Goal: Task Accomplishment & Management: Use online tool/utility

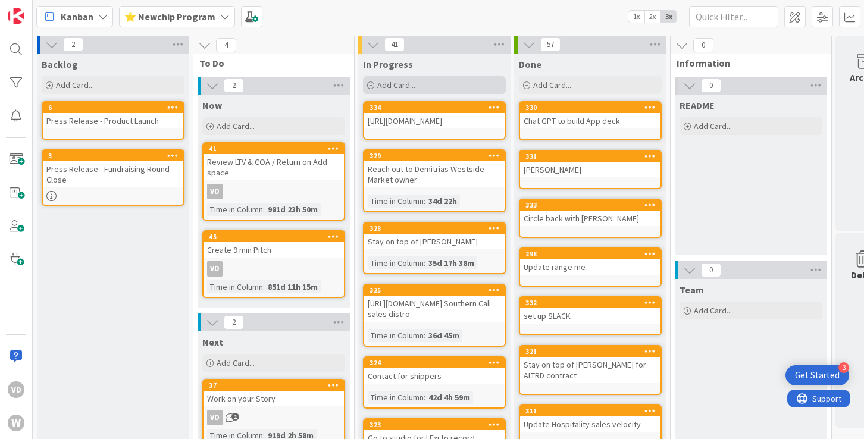
scroll to position [0, 31]
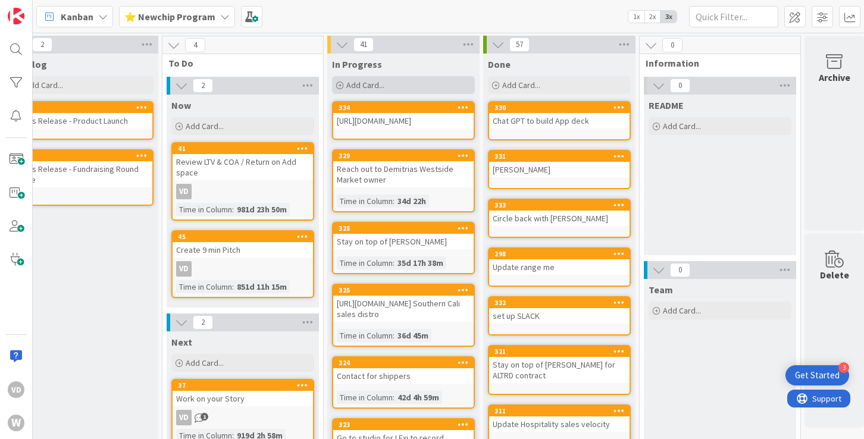
click at [368, 86] on span "Add Card..." at bounding box center [365, 85] width 38 height 11
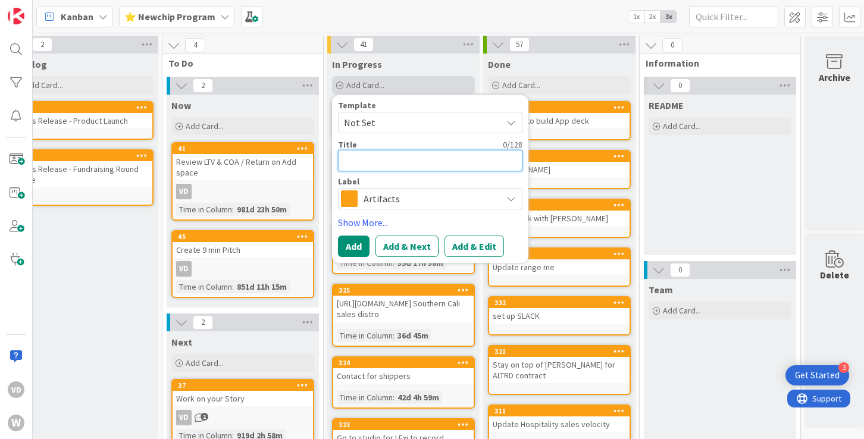
type textarea "F"
type textarea "x"
type textarea "Fo"
type textarea "x"
type textarea "Fol"
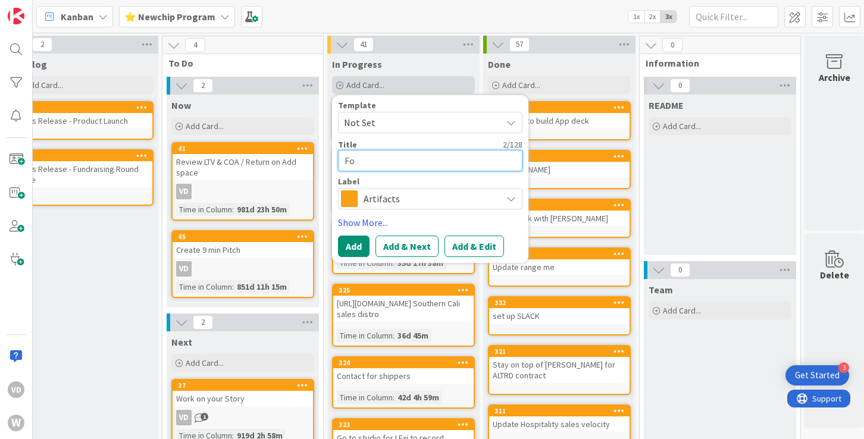
type textarea "x"
type textarea "Foll"
type textarea "x"
type textarea "Follo"
type textarea "x"
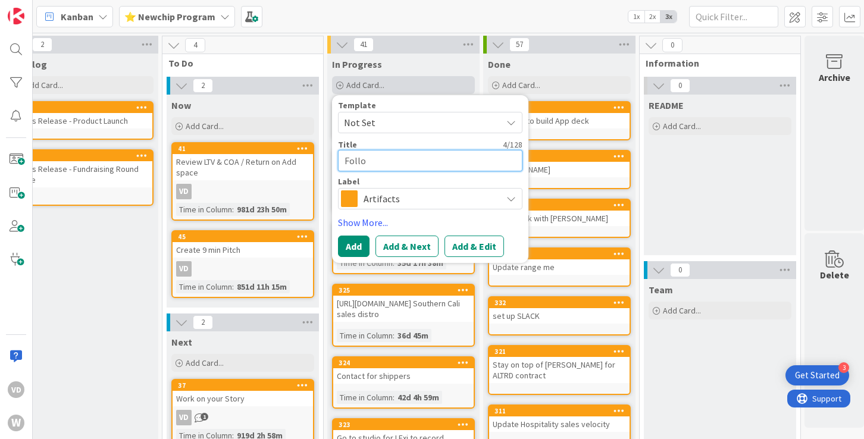
type textarea "Follow"
type textarea "x"
type textarea "Followu"
type textarea "x"
type textarea "Followup"
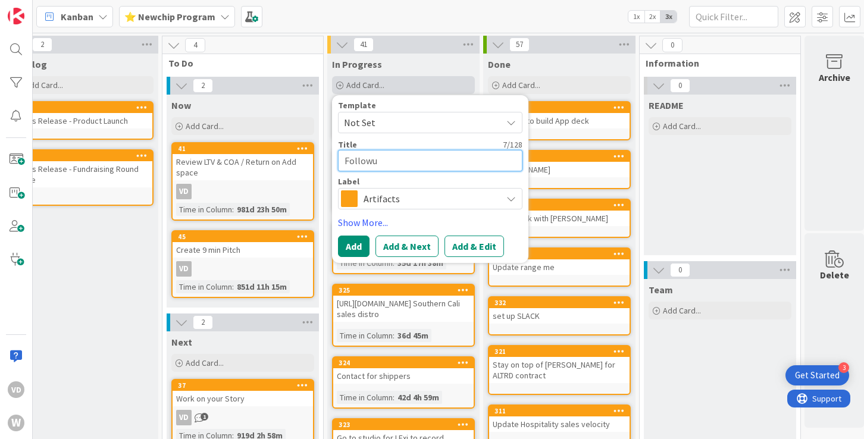
type textarea "x"
type textarea "Followup"
type textarea "x"
type textarea "Followup J"
type textarea "x"
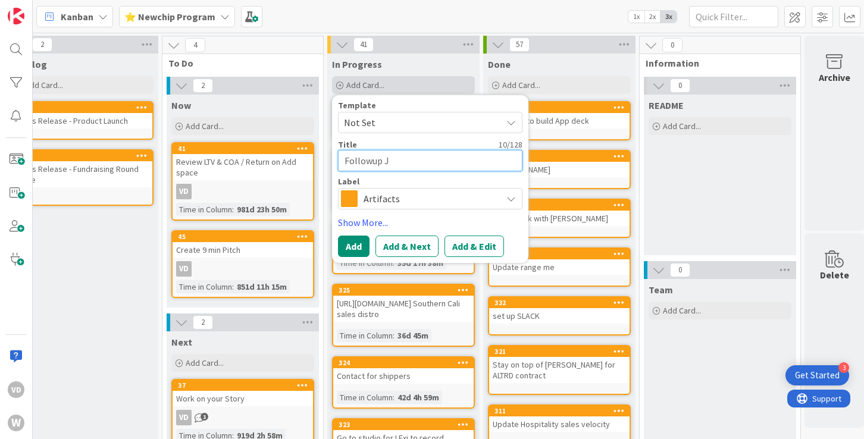
type textarea "Followup [PERSON_NAME]"
type textarea "x"
type textarea "Followup [DATE]"
type textarea "x"
type textarea "Followup [PERSON_NAME]"
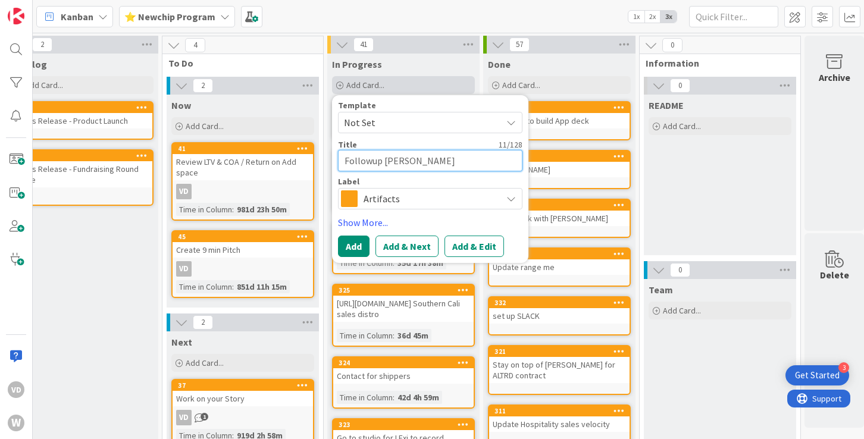
type textarea "x"
type textarea "Followup [PERSON_NAME]"
type textarea "x"
type textarea "Followup [PERSON_NAME]"
type textarea "x"
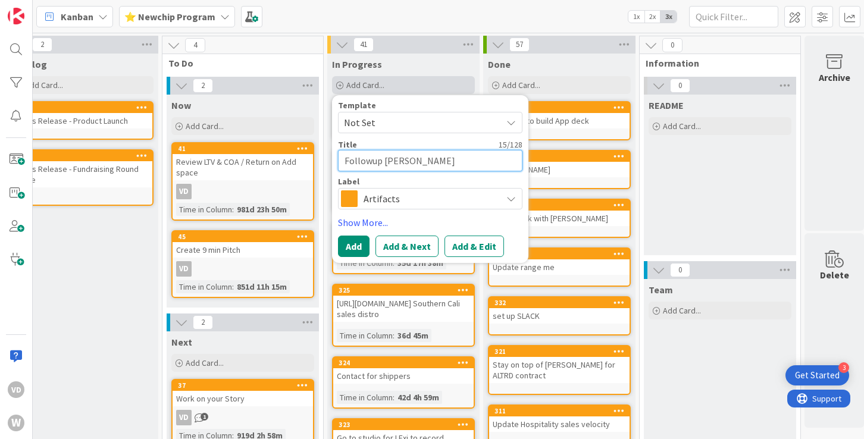
type textarea "Followup [PERSON_NAME]"
type textarea "x"
type textarea "Followup [PERSON_NAME]"
type textarea "x"
type textarea "Followup [PERSON_NAME]"
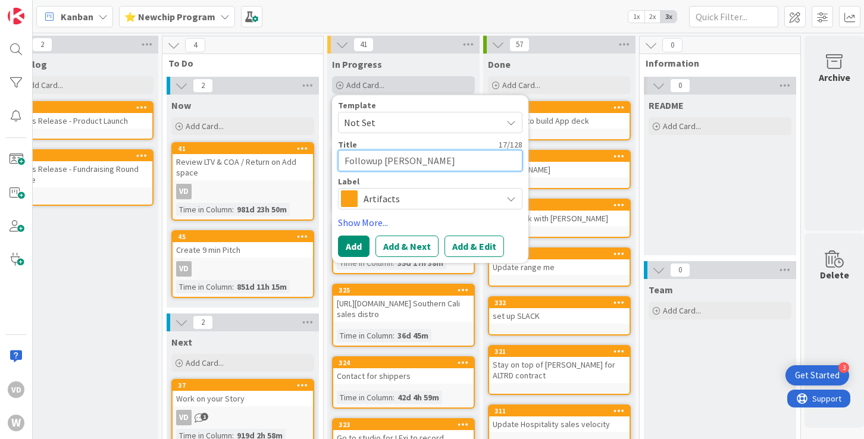
type textarea "x"
type textarea "Followup [PERSON_NAME]"
type textarea "x"
type textarea "Followup [PERSON_NAME]"
type textarea "x"
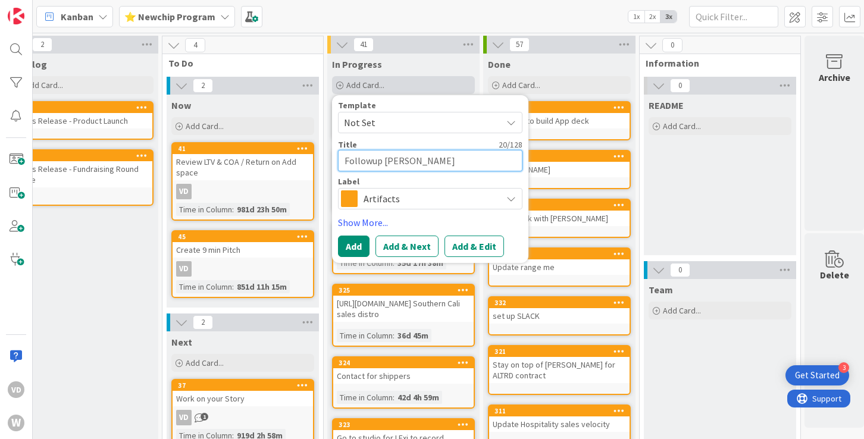
type textarea "Followup [PERSON_NAME]"
type textarea "x"
click at [371, 161] on textarea "Followup [PERSON_NAME]" at bounding box center [430, 160] width 184 height 21
type textarea "Follow up [PERSON_NAME]"
type textarea "x"
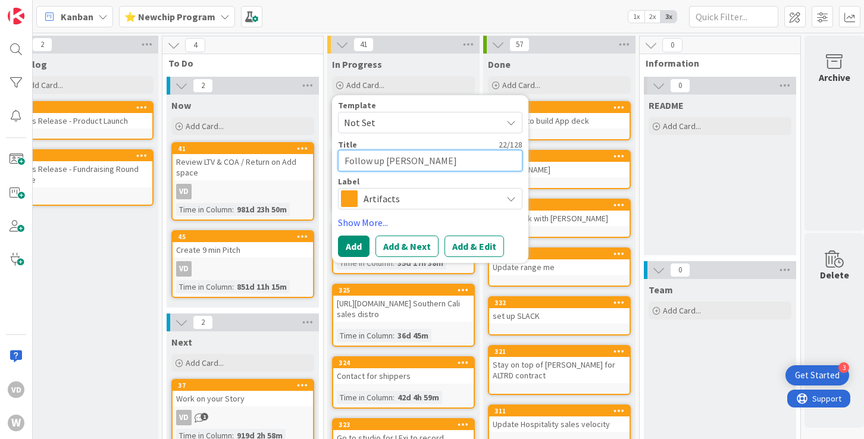
click at [454, 160] on textarea "Follow up [PERSON_NAME]" at bounding box center [430, 160] width 184 height 21
type textarea "Follow up [PERSON_NAME],"
type textarea "x"
type textarea "Follow up [PERSON_NAME],"
type textarea "x"
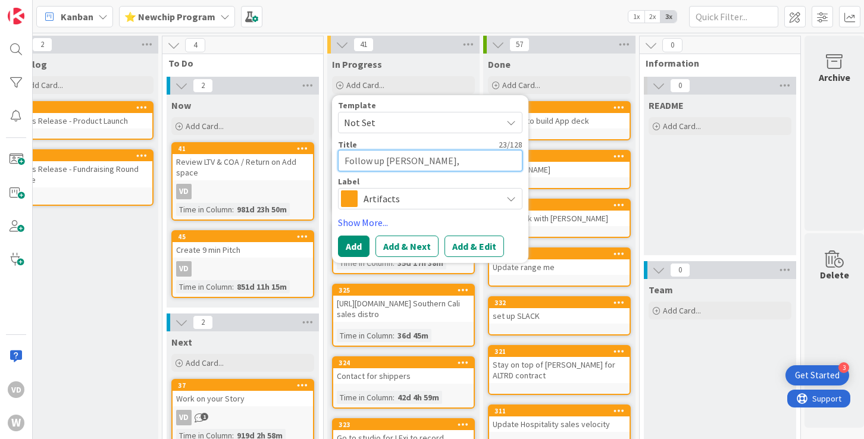
type textarea "Follow up [PERSON_NAME], E"
type textarea "x"
type textarea "Follow up [PERSON_NAME], Er"
type textarea "x"
type textarea "Follow up [PERSON_NAME], [PERSON_NAME]"
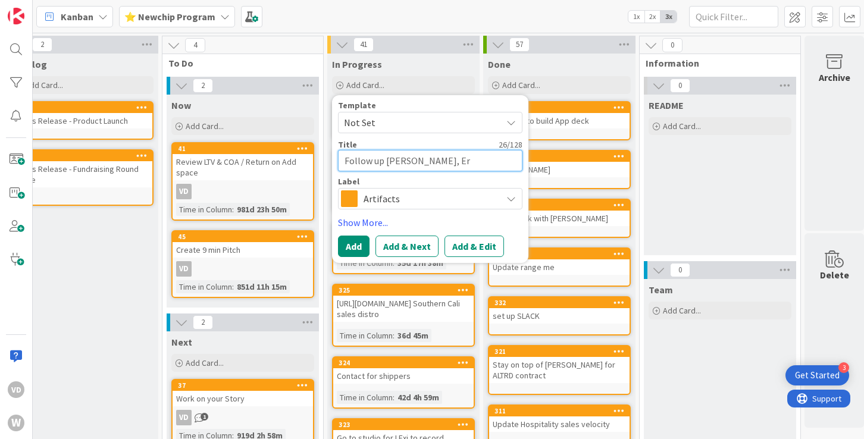
type textarea "x"
type textarea "Follow up [PERSON_NAME], [PERSON_NAME]"
type textarea "x"
type textarea "Follow up [PERSON_NAME], [PERSON_NAME]"
type textarea "x"
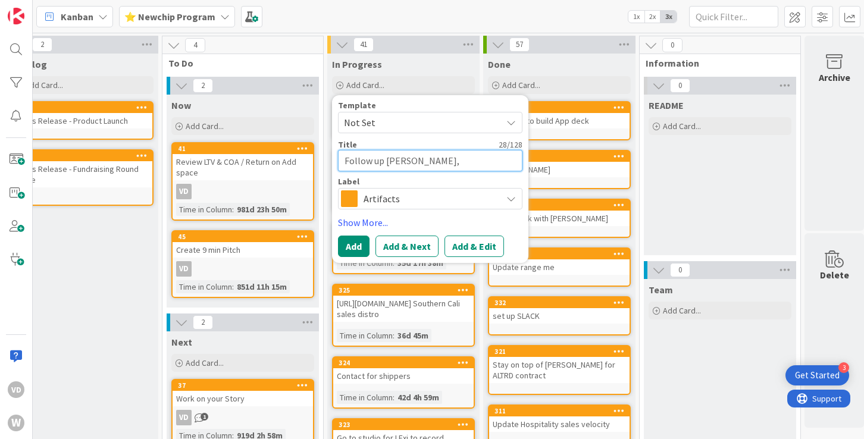
type textarea "Follow up [PERSON_NAME], [PERSON_NAME]"
type textarea "x"
click at [357, 243] on button "Add" at bounding box center [354, 246] width 32 height 21
